Goal: Transaction & Acquisition: Purchase product/service

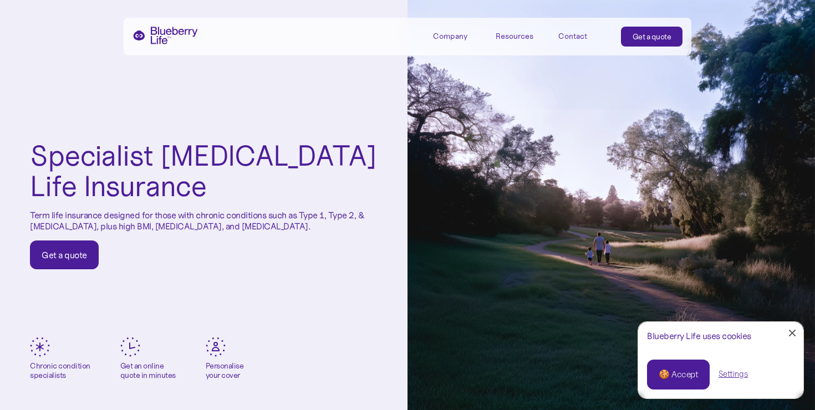
click at [650, 33] on div "Get a quote" at bounding box center [652, 36] width 39 height 11
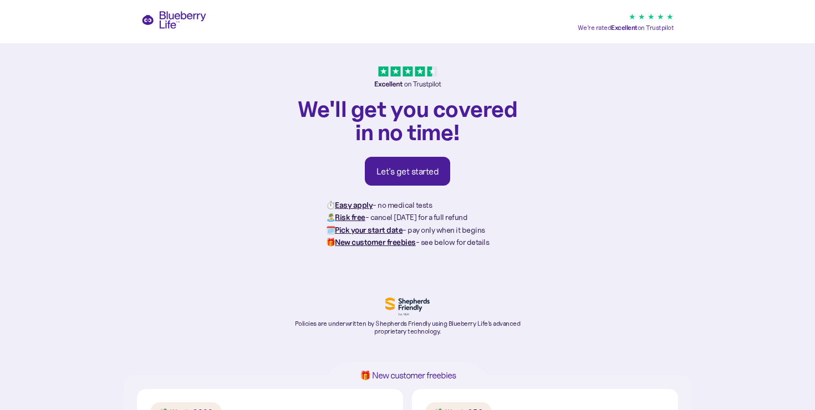
click at [395, 165] on link "Let's get started" at bounding box center [408, 171] width 86 height 29
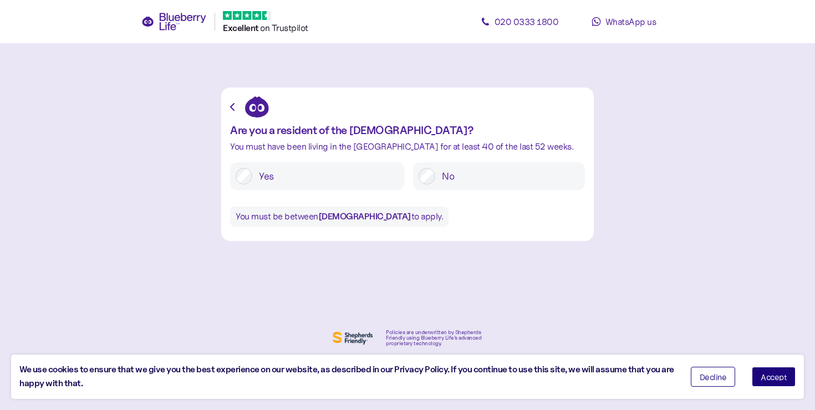
click at [233, 180] on div "Yes" at bounding box center [317, 176] width 174 height 28
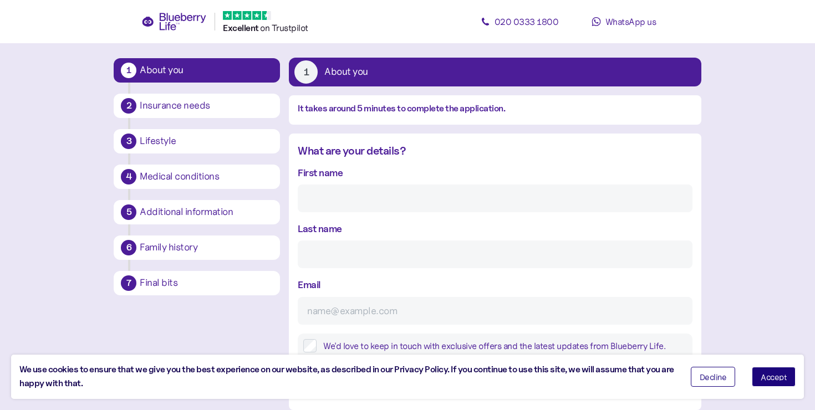
scroll to position [53, 0]
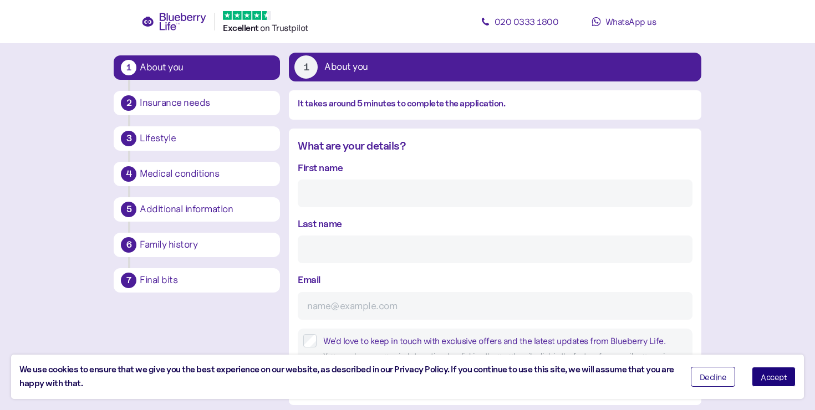
click at [360, 196] on input "First name" at bounding box center [495, 194] width 394 height 28
